Goal: Find specific page/section: Find specific page/section

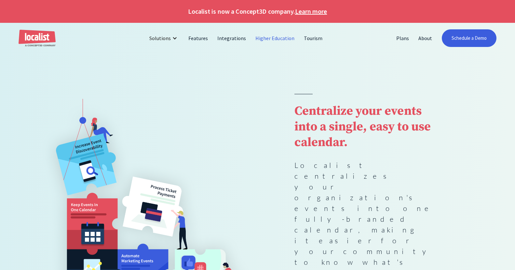
click at [269, 41] on link "Higher Education" at bounding box center [275, 38] width 49 height 16
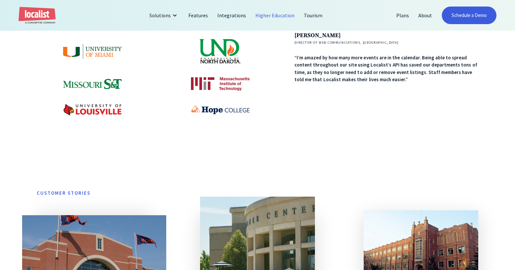
scroll to position [385, 0]
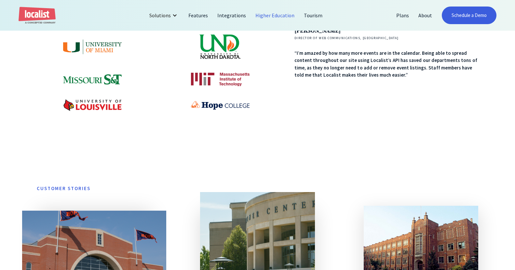
click at [226, 104] on img at bounding box center [220, 105] width 59 height 8
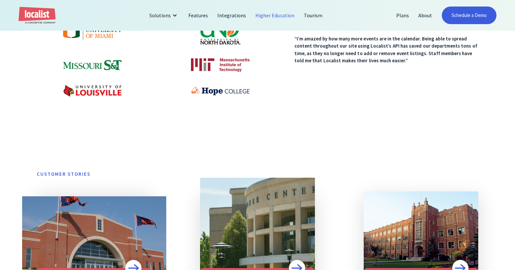
scroll to position [401, 0]
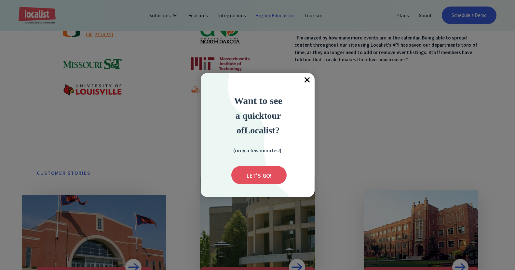
click at [309, 80] on span "×" at bounding box center [307, 80] width 14 height 14
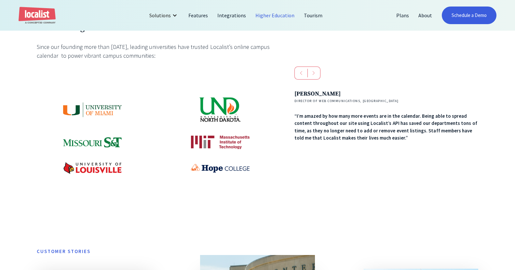
scroll to position [303, 0]
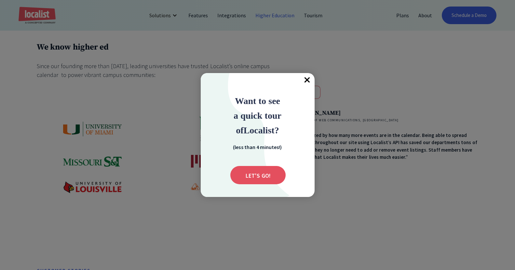
click at [307, 77] on span "×" at bounding box center [307, 80] width 14 height 14
